Goal: Find specific page/section: Find specific page/section

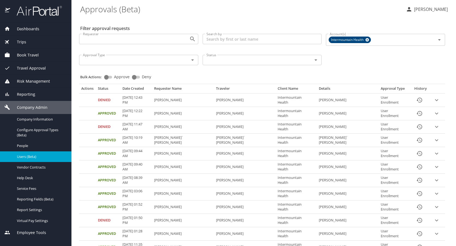
click at [32, 152] on link "Users (Beta)" at bounding box center [35, 156] width 71 height 11
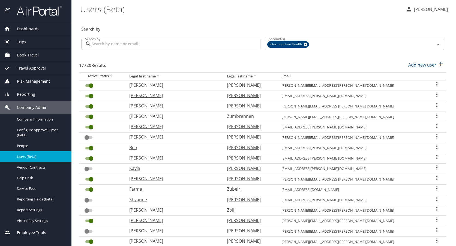
click at [142, 45] on input "Search by" at bounding box center [176, 44] width 169 height 10
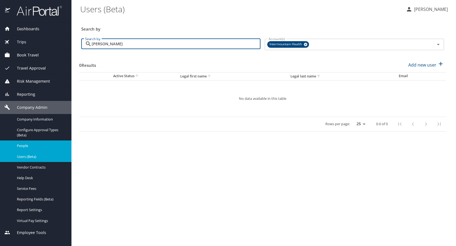
type input "[PERSON_NAME]"
click at [29, 144] on span "People" at bounding box center [41, 145] width 48 height 5
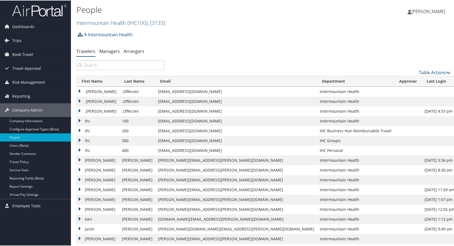
click at [132, 63] on input "search" at bounding box center [119, 65] width 87 height 10
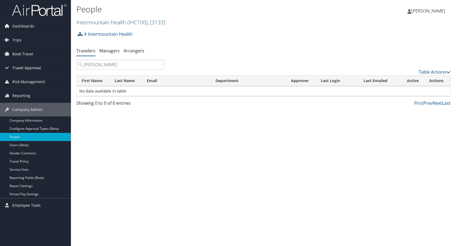
drag, startPoint x: 115, startPoint y: 66, endPoint x: 50, endPoint y: 66, distance: 64.3
click at [50, 66] on div "Dashboards AirPortal 360™ (Manager) My Travel Dashboard Trips Airtinerary® Look…" at bounding box center [228, 123] width 456 height 246
type input "[PERSON_NAME]"
click at [119, 22] on link "Intermountain Health ( IHC100 ) , [ 3133 ]" at bounding box center [120, 22] width 89 height 7
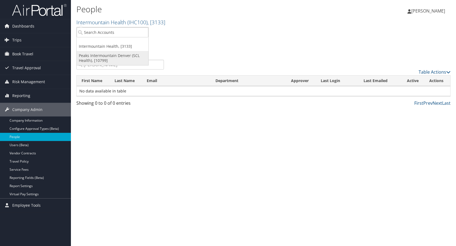
click at [102, 57] on link "Peaks Intermountain Denver (SCL Health), [10799]" at bounding box center [113, 58] width 72 height 14
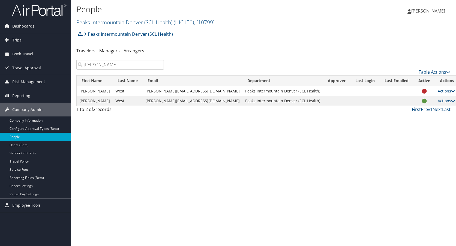
type input "[PERSON_NAME]"
